Goal: Use online tool/utility

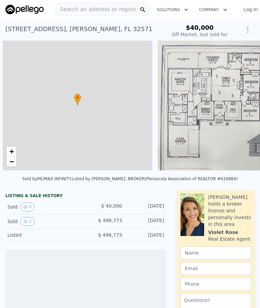
scroll to position [0, 3]
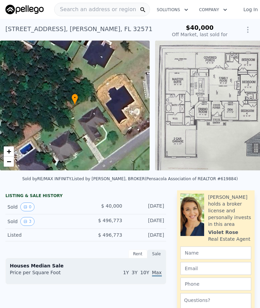
type input "-$ 525,751"
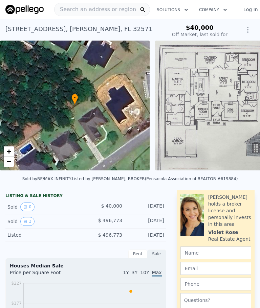
click at [207, 126] on img at bounding box center [255, 106] width 200 height 130
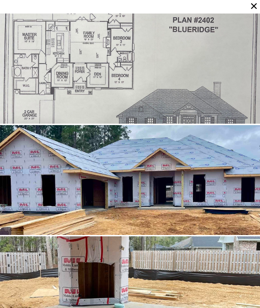
click at [250, 8] on icon at bounding box center [253, 5] width 9 height 9
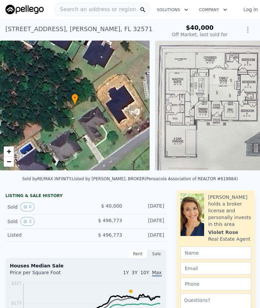
click at [61, 132] on div "• + −" at bounding box center [75, 106] width 150 height 130
click at [45, 139] on div "• + −" at bounding box center [75, 106] width 150 height 130
click at [24, 221] on icon "View historical data" at bounding box center [25, 222] width 4 height 4
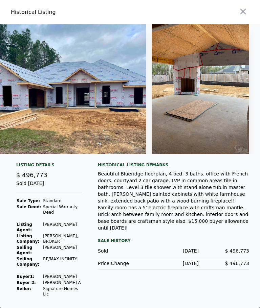
scroll to position [0, 236]
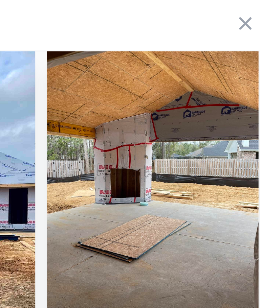
click at [238, 16] on icon "button" at bounding box center [242, 11] width 9 height 9
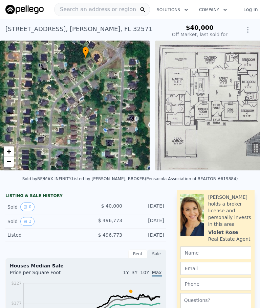
type input "$ 450,000"
type input "-$ 103,500"
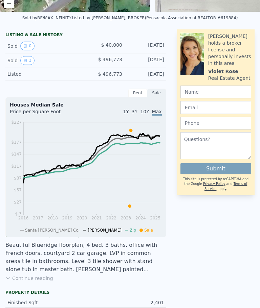
scroll to position [160, 0]
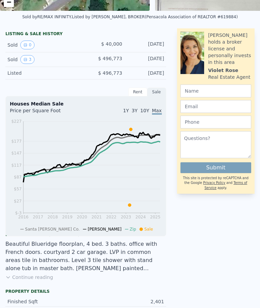
click at [25, 46] on icon "View historical data" at bounding box center [25, 45] width 4 height 4
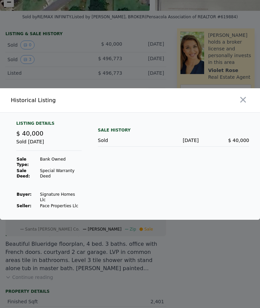
click at [243, 105] on icon "button" at bounding box center [242, 99] width 9 height 9
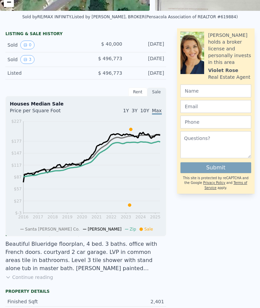
click at [24, 63] on button "3" at bounding box center [27, 59] width 14 height 9
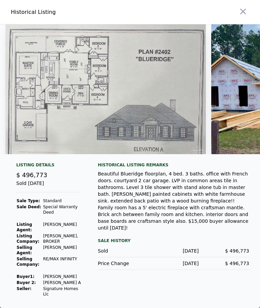
scroll to position [0, 0]
click at [244, 15] on icon "button" at bounding box center [243, 12] width 6 height 6
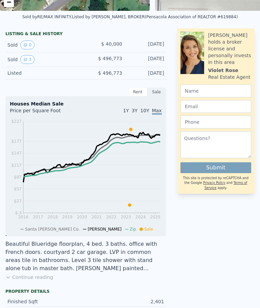
click at [28, 45] on button "0" at bounding box center [27, 45] width 14 height 9
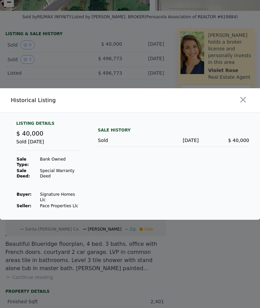
click at [244, 105] on icon "button" at bounding box center [242, 99] width 9 height 9
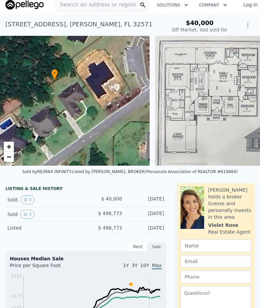
scroll to position [5, 0]
